Goal: Task Accomplishment & Management: Manage account settings

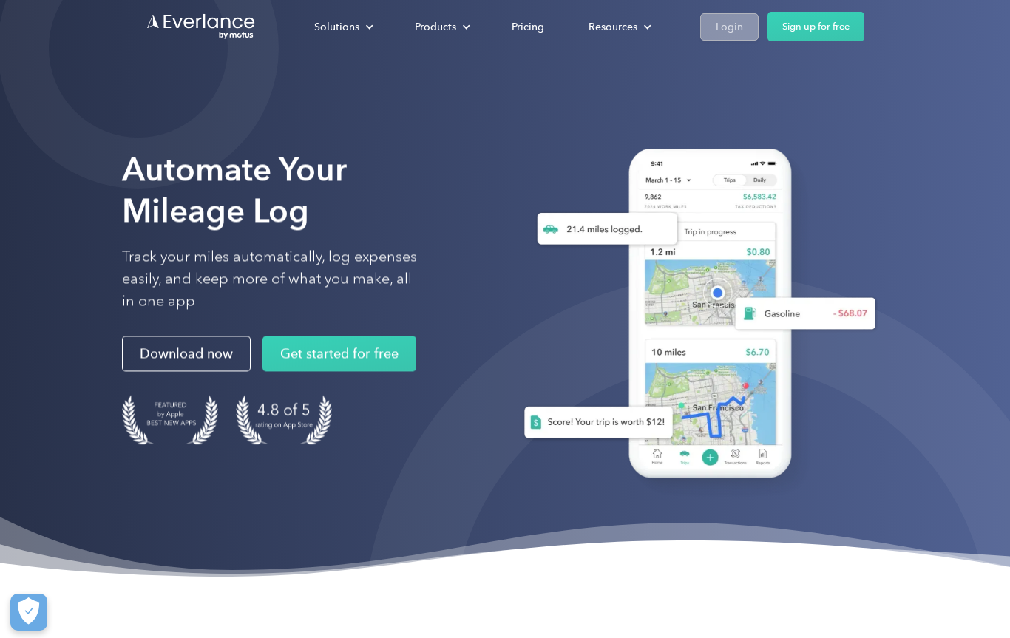
click at [718, 18] on div "Login" at bounding box center [728, 27] width 27 height 18
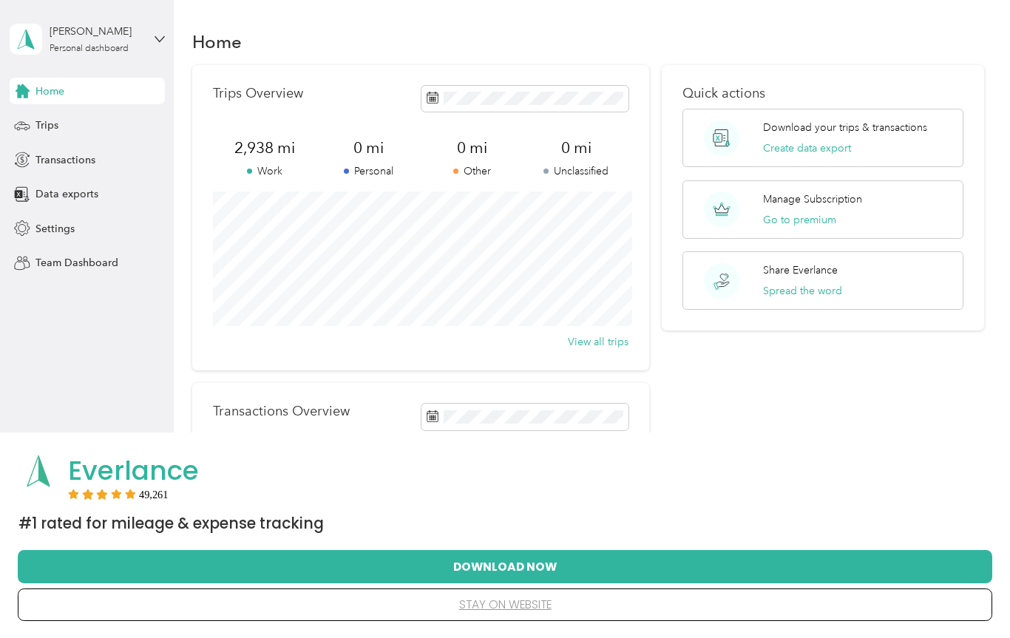
click at [508, 604] on button "stay on website" at bounding box center [504, 604] width 927 height 31
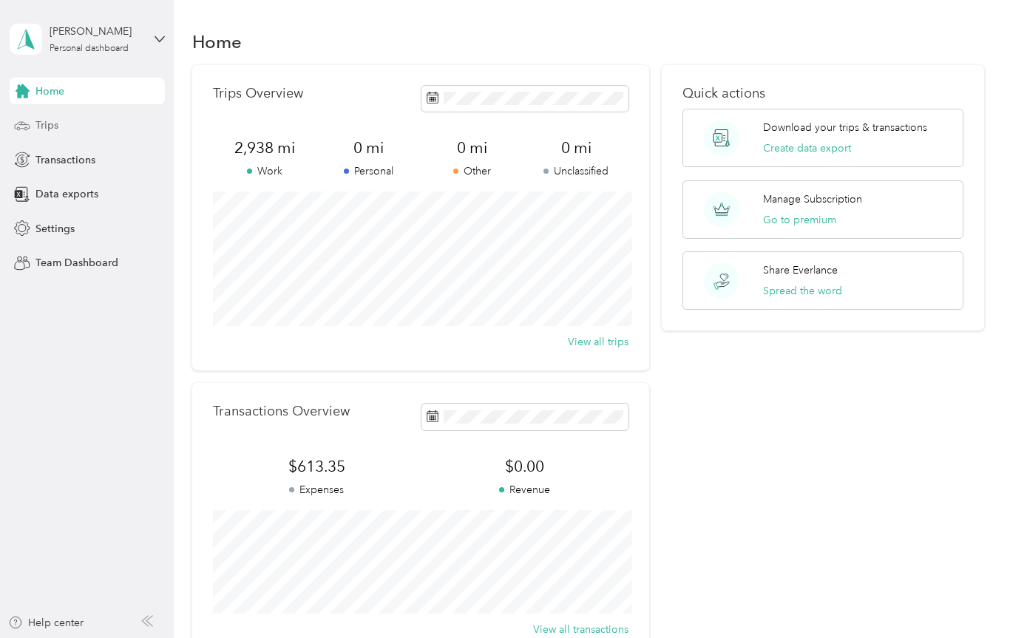
click at [48, 125] on span "Trips" at bounding box center [46, 126] width 23 height 16
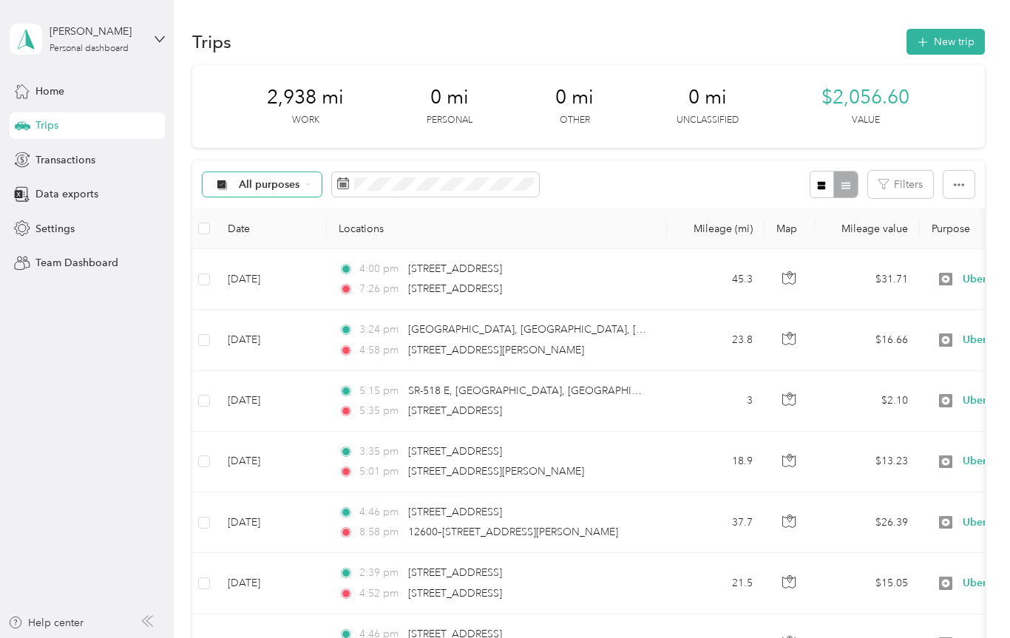
click at [271, 183] on span "All purposes" at bounding box center [269, 185] width 61 height 10
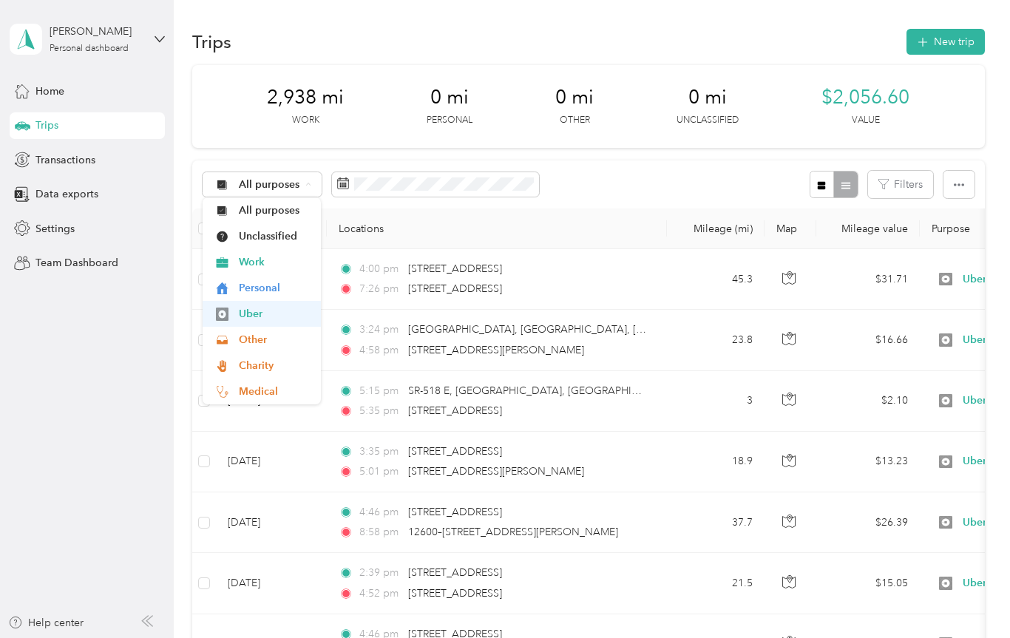
click at [259, 316] on span "Uber" at bounding box center [275, 314] width 72 height 16
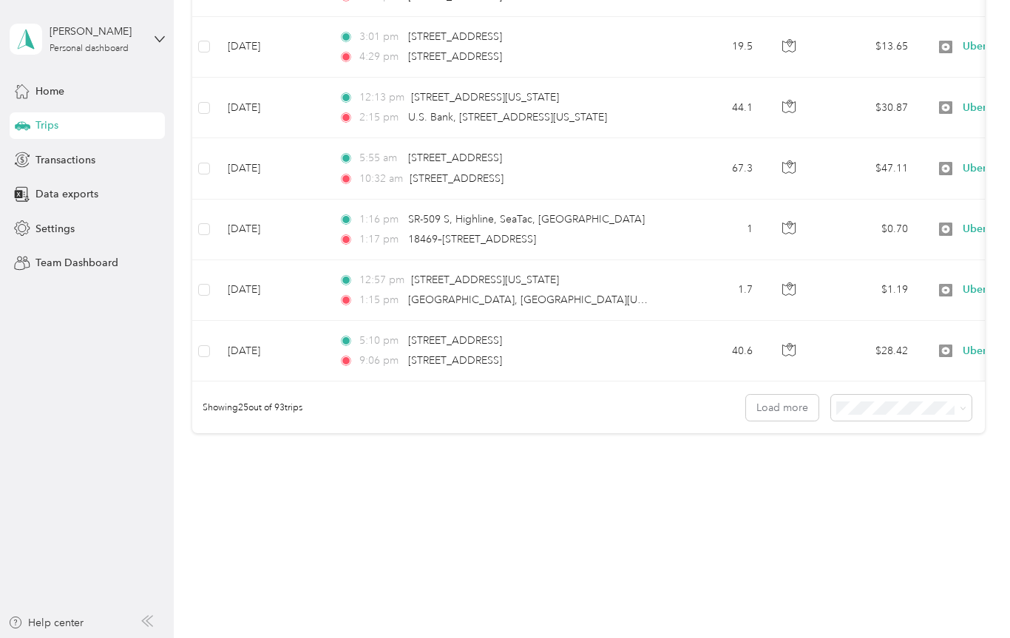
scroll to position [1386, 0]
click at [798, 409] on button "Load more" at bounding box center [782, 408] width 72 height 26
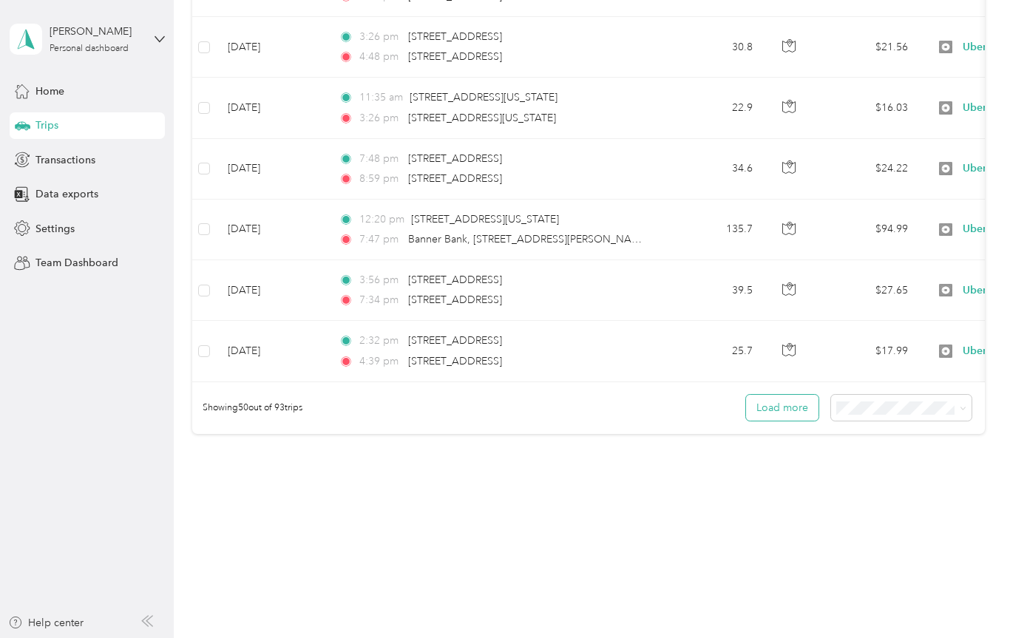
scroll to position [2906, 0]
click at [789, 408] on button "Load more" at bounding box center [782, 408] width 72 height 26
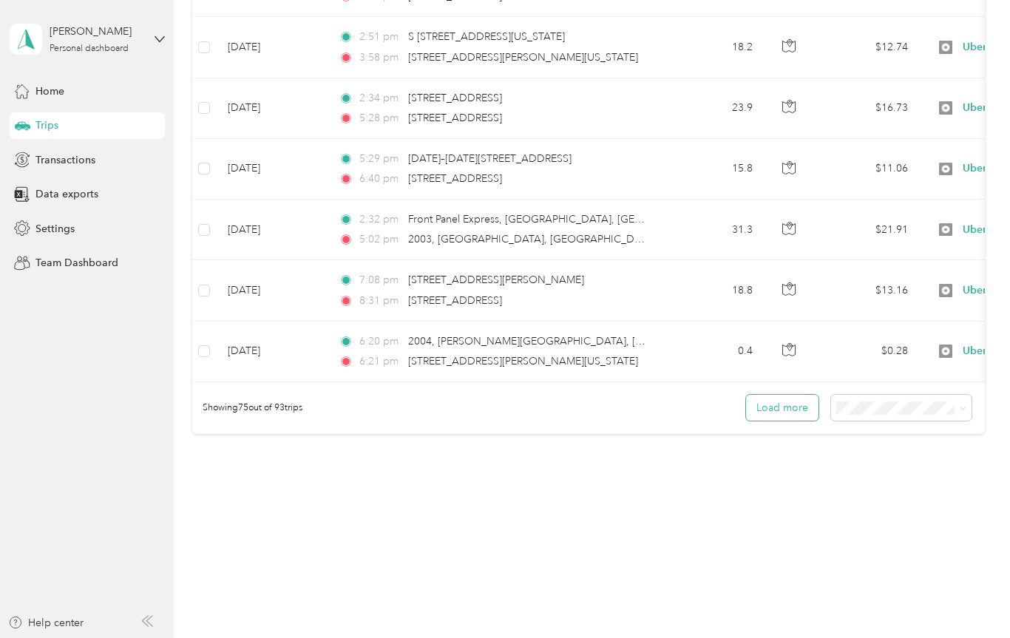
scroll to position [4425, 0]
click at [799, 406] on button "Load more" at bounding box center [782, 408] width 72 height 26
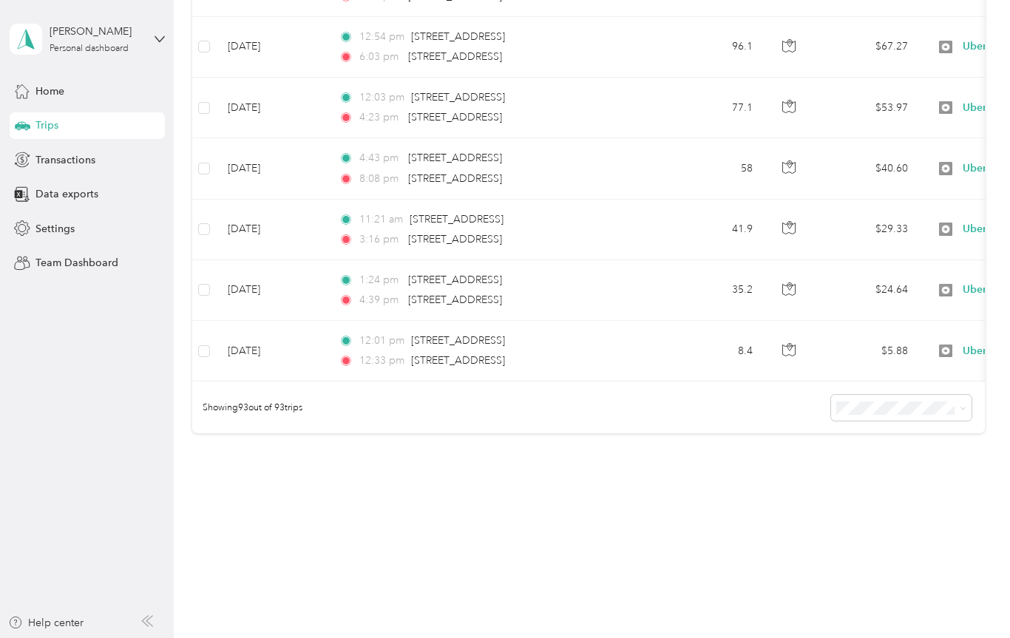
scroll to position [5520, 0]
click at [59, 235] on span "Settings" at bounding box center [54, 229] width 39 height 16
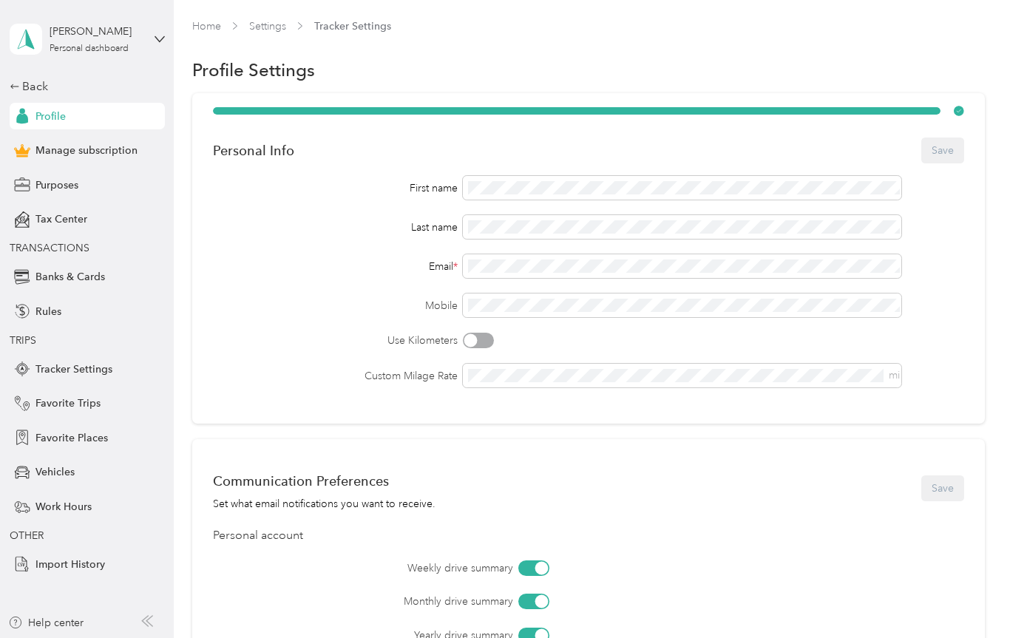
click at [953, 484] on div "Communication Preferences Set what email notifications you want to receive. Save" at bounding box center [588, 488] width 751 height 47
click at [953, 154] on div "Personal Info Save" at bounding box center [588, 150] width 751 height 31
click at [62, 154] on span "Manage subscription" at bounding box center [86, 151] width 102 height 16
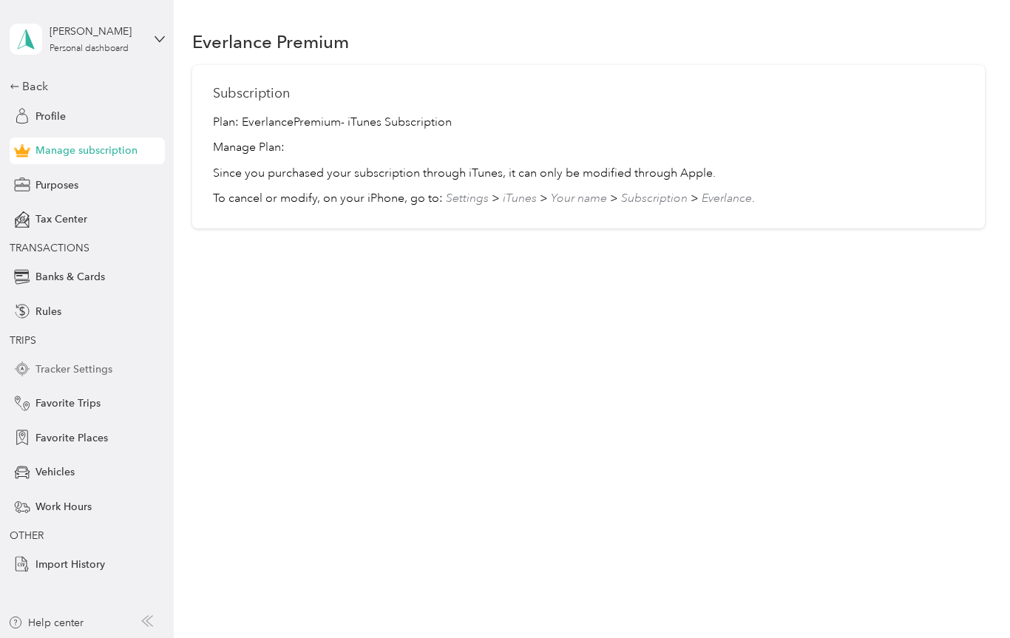
click at [63, 368] on span "Tracker Settings" at bounding box center [73, 369] width 77 height 16
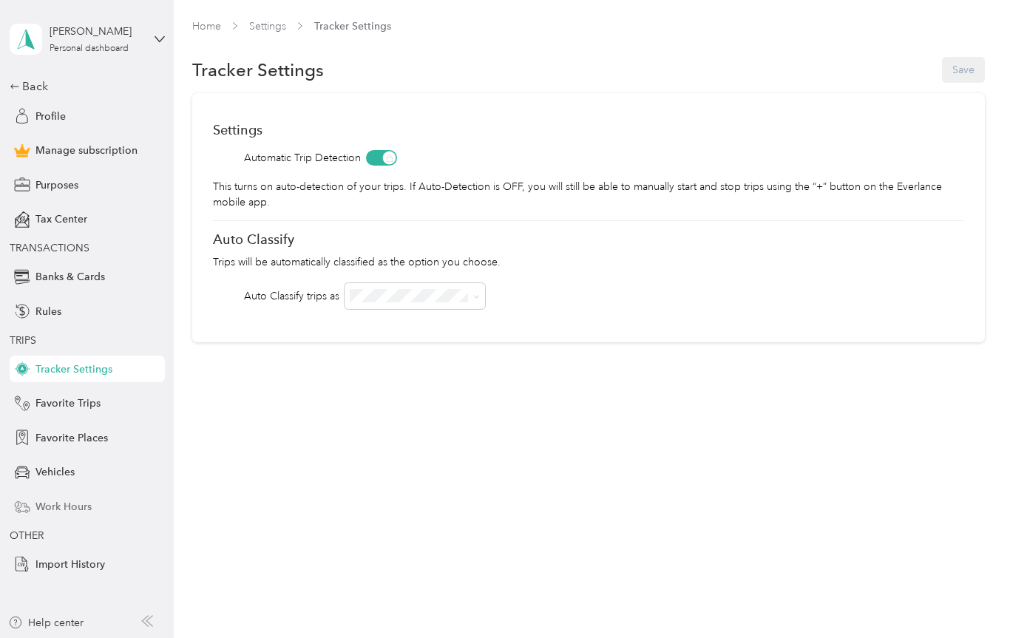
click at [58, 509] on span "Work Hours" at bounding box center [63, 507] width 56 height 16
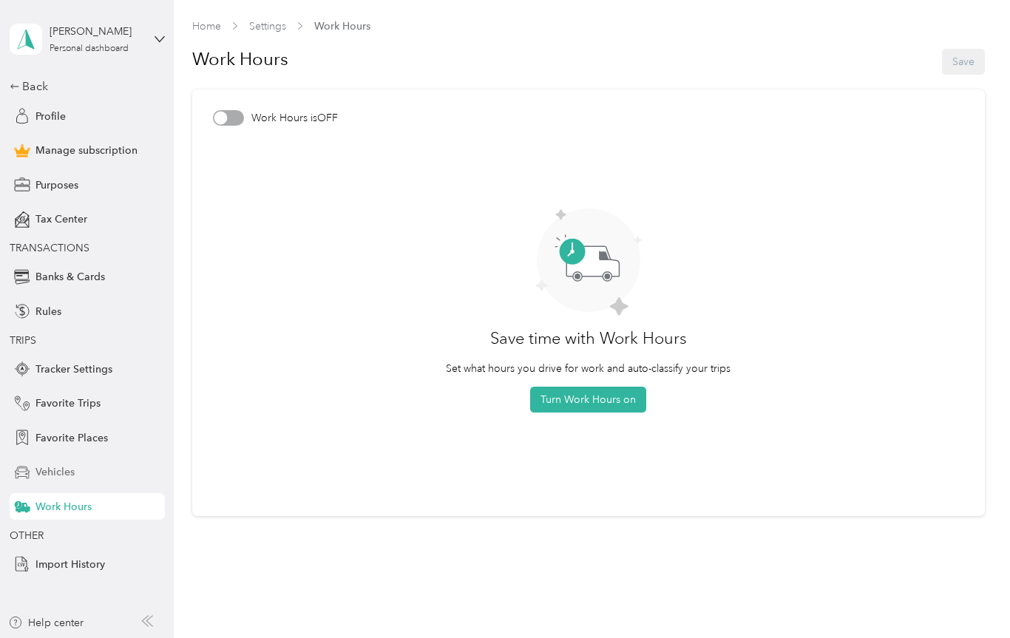
click at [47, 471] on span "Vehicles" at bounding box center [54, 472] width 39 height 16
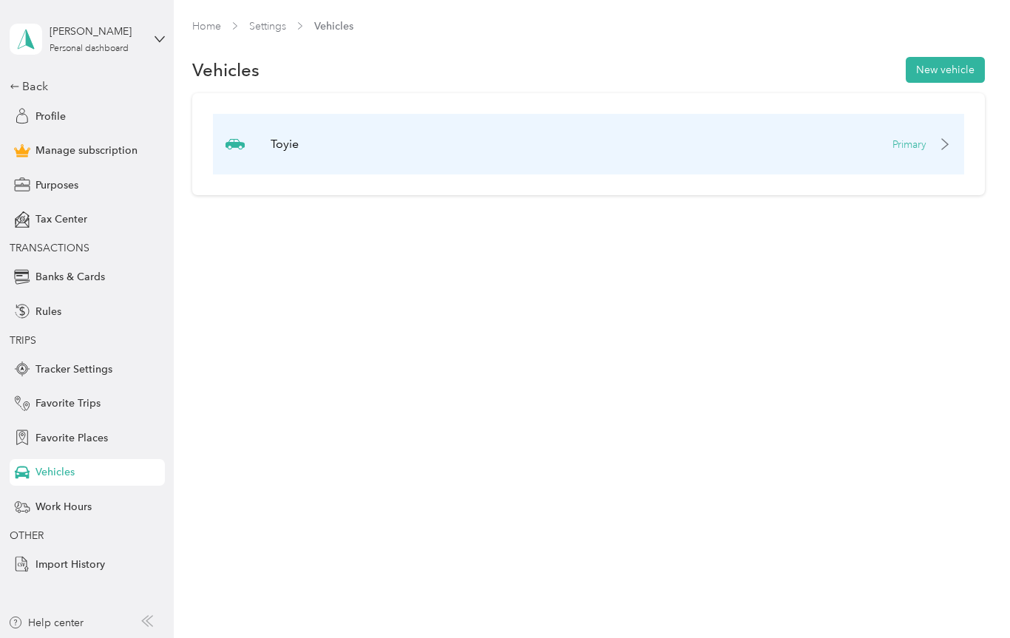
click at [950, 143] on icon at bounding box center [945, 144] width 12 height 12
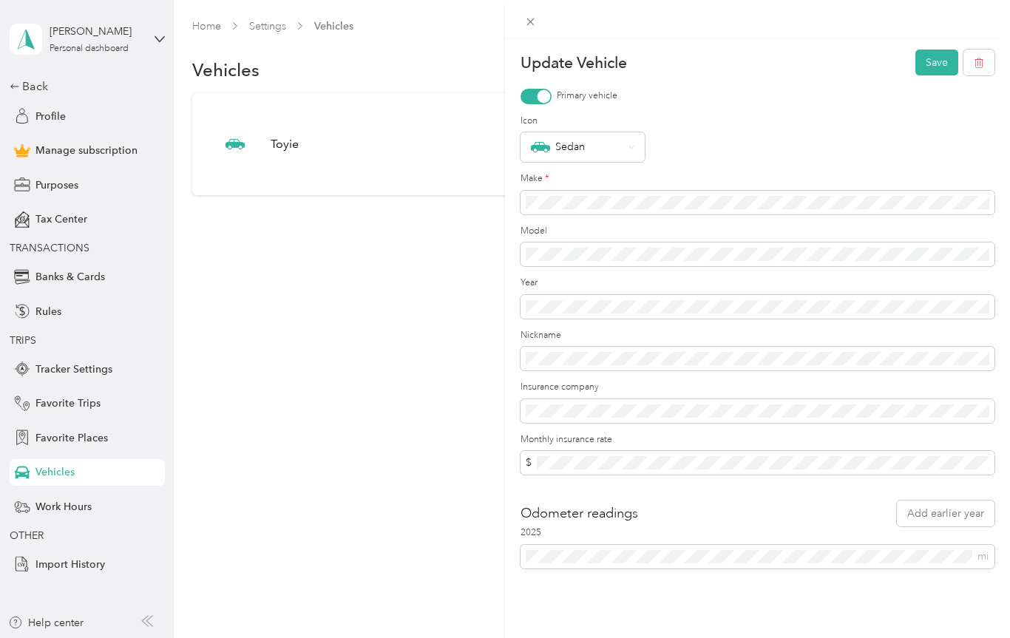
click at [60, 565] on div "Update Vehicle Save Primary vehicle Icon Sedan Make * Model Year Nickname Insur…" at bounding box center [505, 319] width 1010 height 638
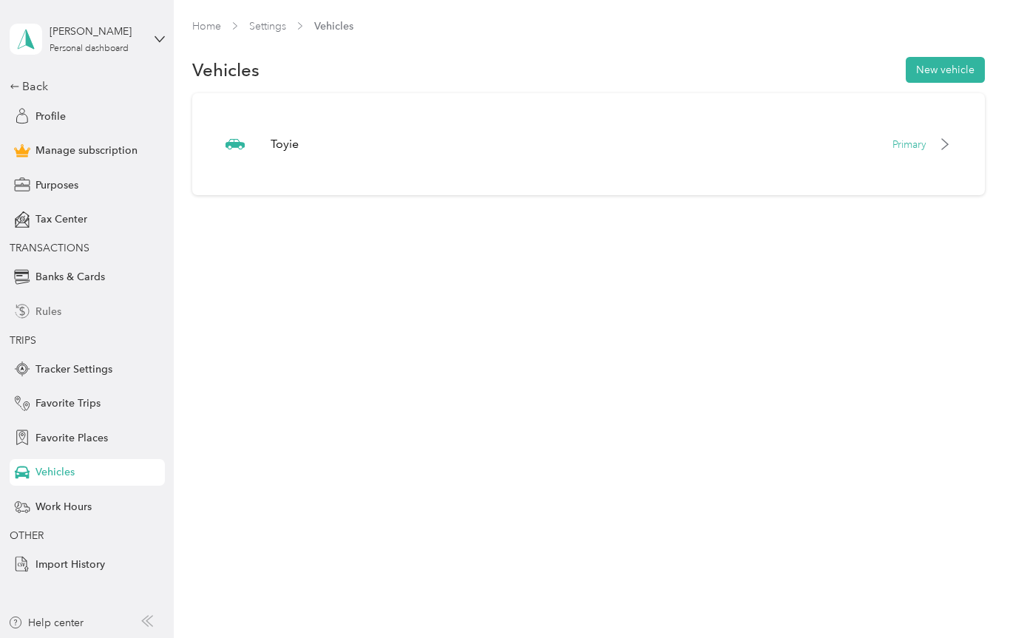
click at [38, 314] on span "Rules" at bounding box center [48, 312] width 26 height 16
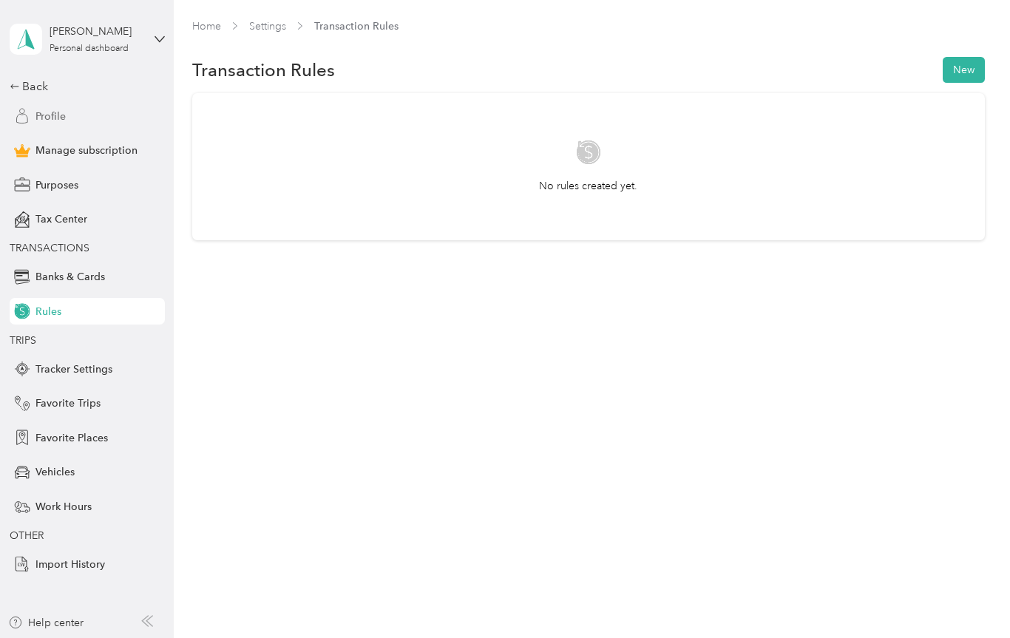
click at [48, 125] on div "Profile" at bounding box center [87, 116] width 155 height 27
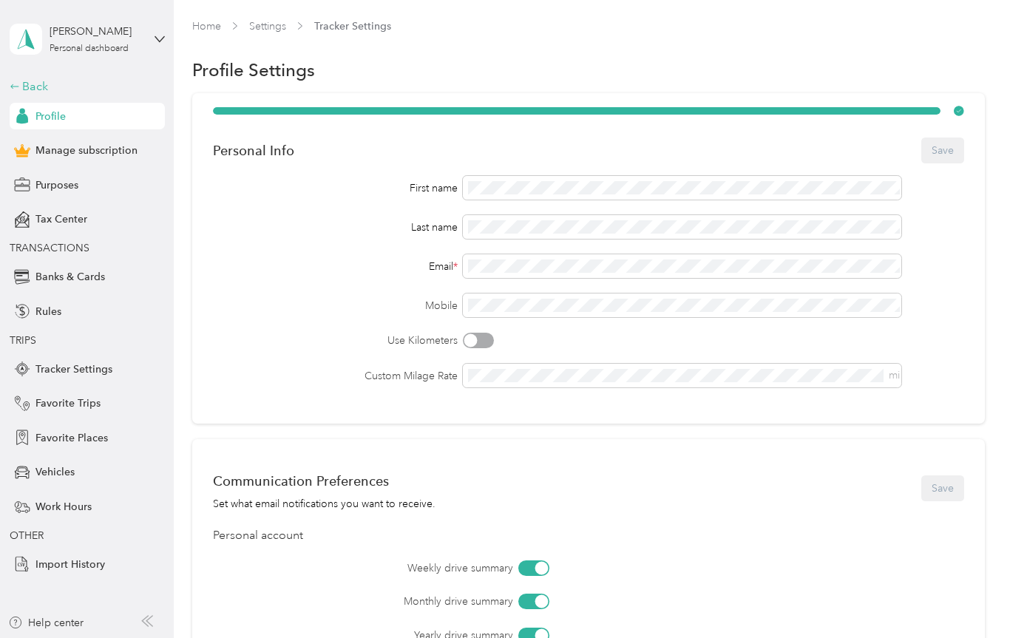
click at [31, 92] on div "Back" at bounding box center [84, 87] width 148 height 18
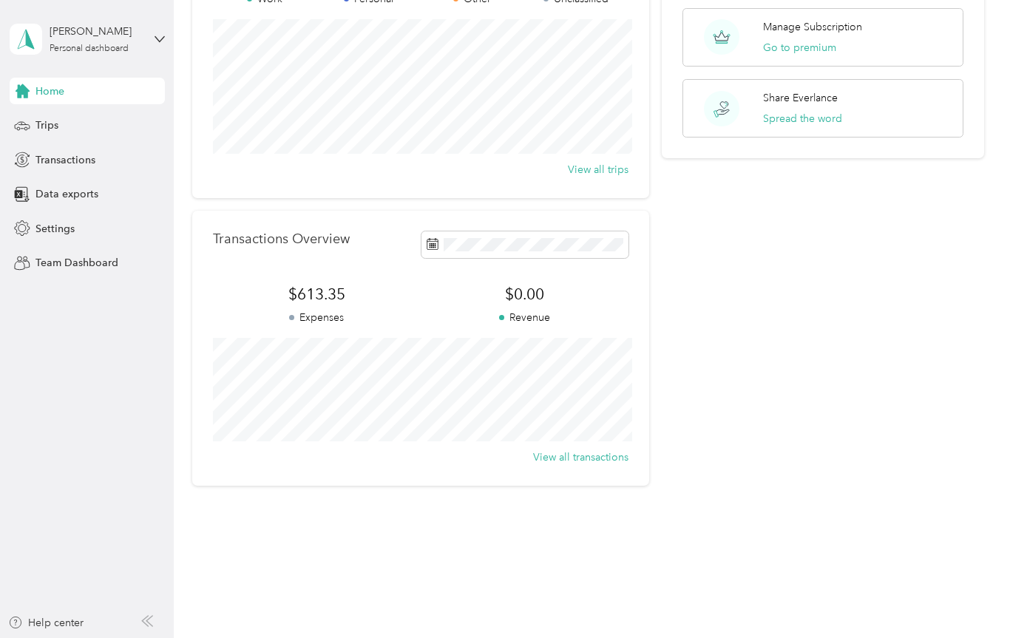
scroll to position [172, 0]
click at [155, 41] on icon at bounding box center [159, 39] width 10 height 10
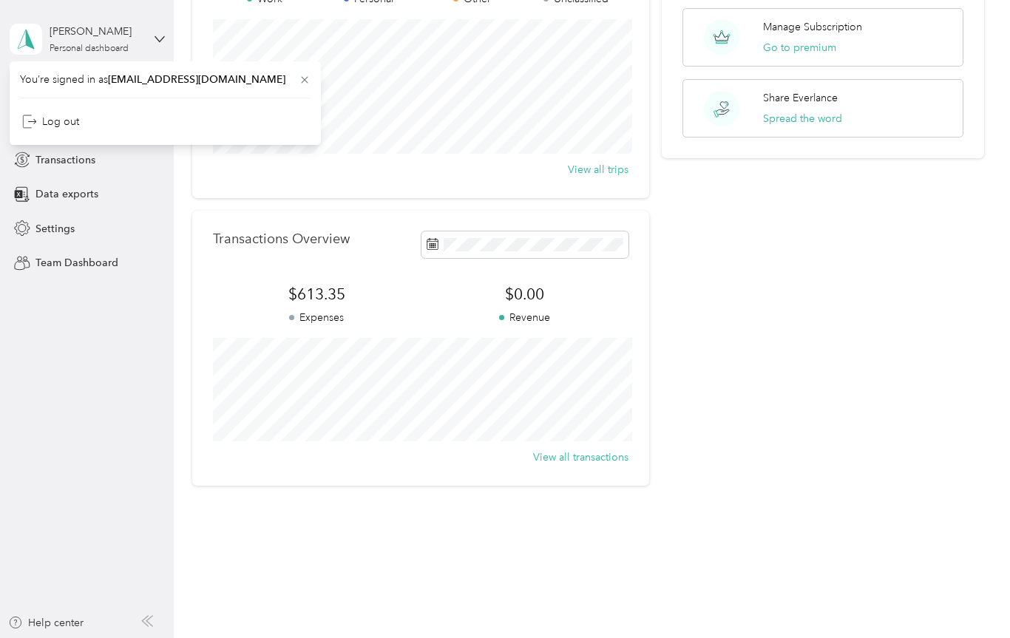
click at [106, 396] on aside "[PERSON_NAME] Personal dashboard Home Trips Transactions Data exports Settings …" at bounding box center [87, 319] width 174 height 638
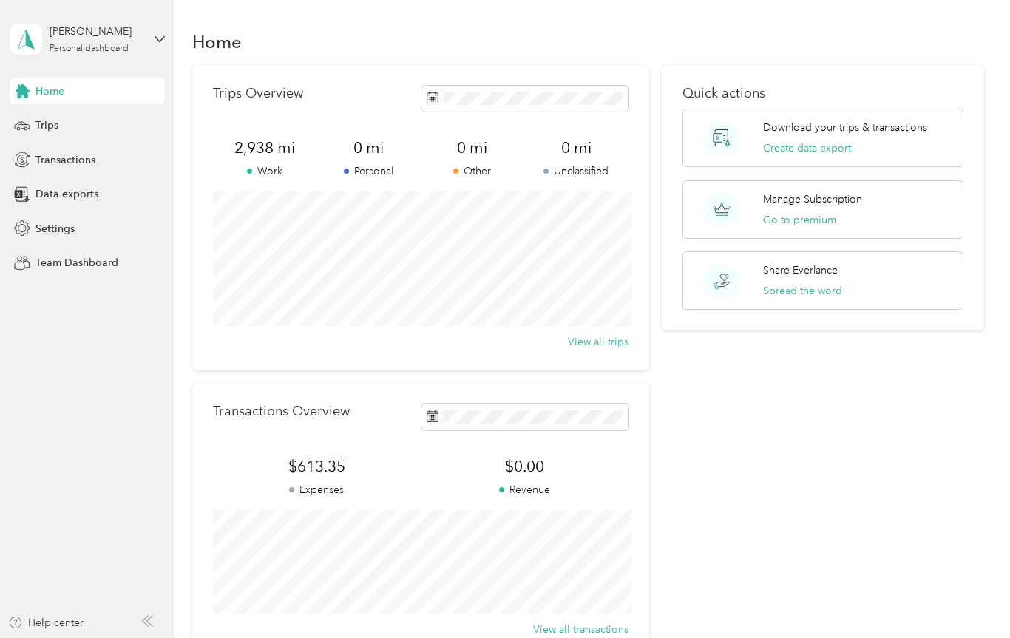
scroll to position [0, 0]
click at [606, 344] on button "View all trips" at bounding box center [598, 342] width 61 height 16
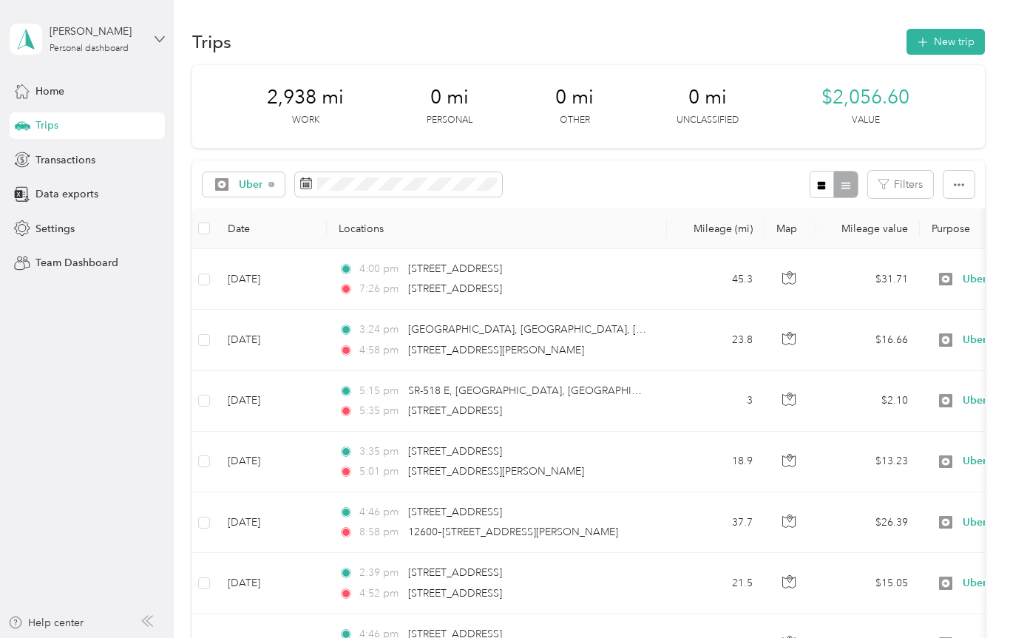
click at [160, 40] on icon at bounding box center [158, 38] width 9 height 5
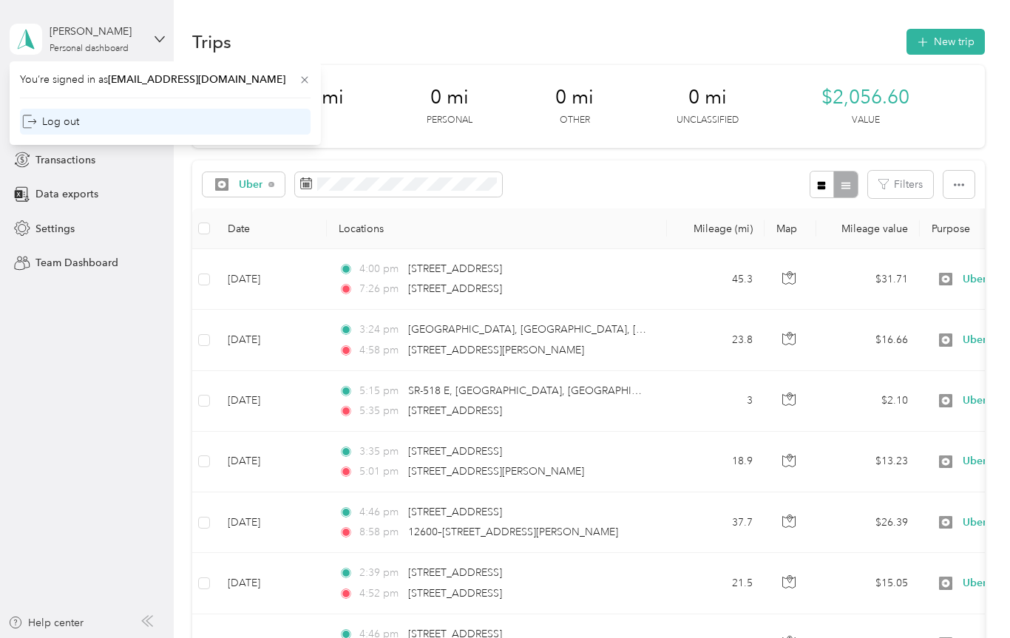
click at [64, 123] on div "Log out" at bounding box center [50, 122] width 57 height 16
